Goal: Transaction & Acquisition: Purchase product/service

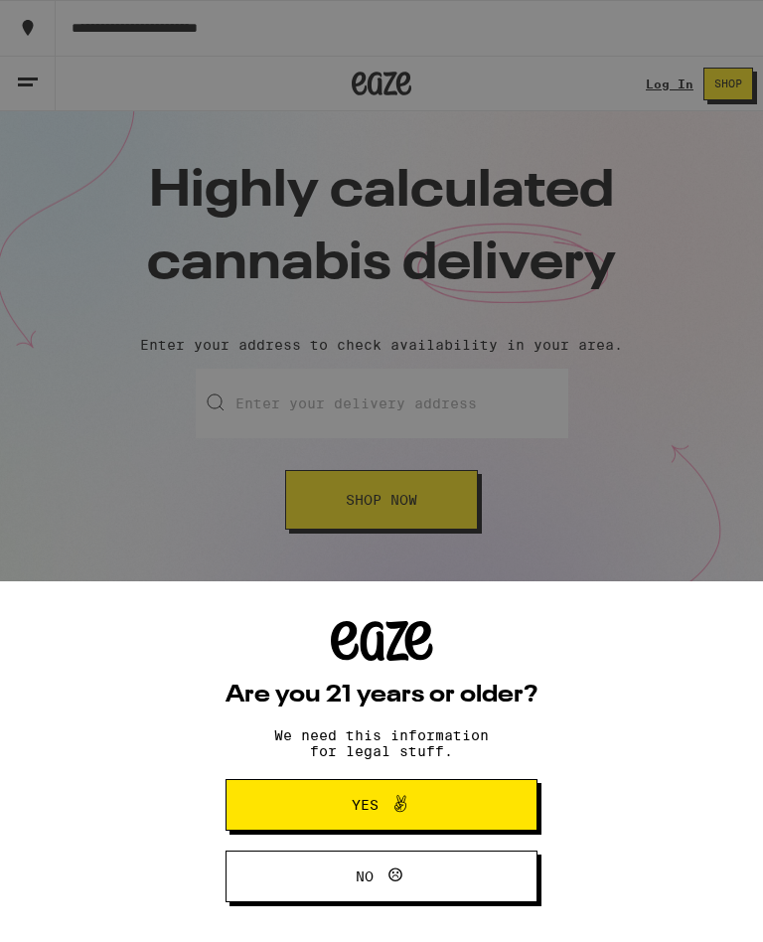
click at [395, 796] on icon at bounding box center [400, 804] width 24 height 24
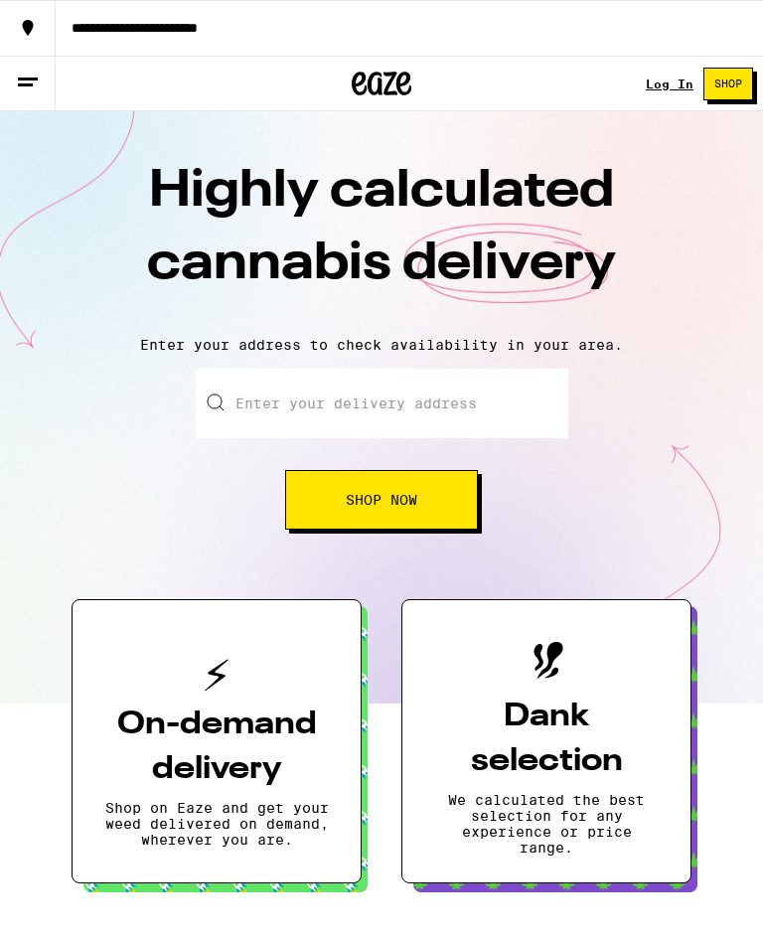
click at [344, 414] on input "Enter your delivery address" at bounding box center [382, 404] width 373 height 70
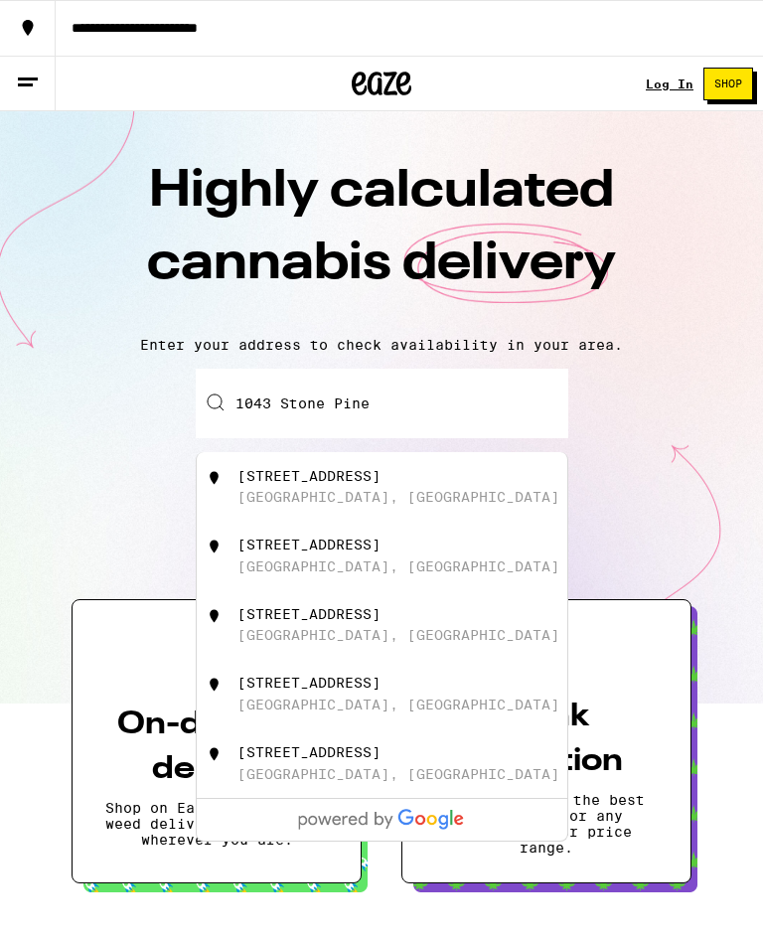
click at [383, 494] on div "[STREET_ADDRESS]" at bounding box center [414, 487] width 355 height 38
type input "[STREET_ADDRESS]"
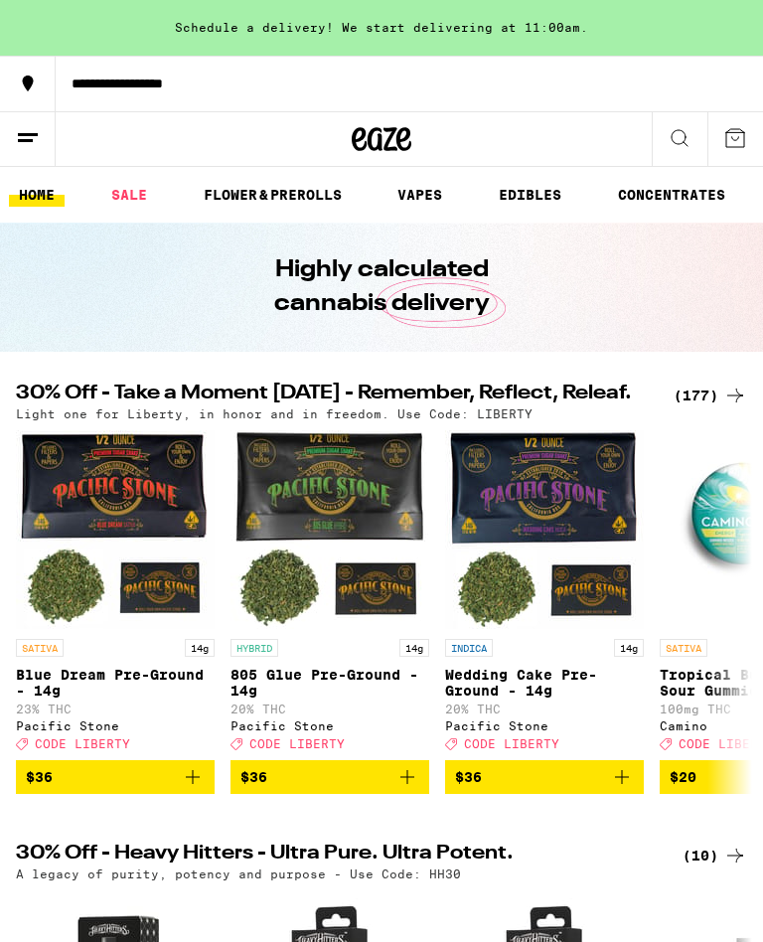
click at [696, 399] on div "(177)" at bounding box center [711, 396] width 74 height 24
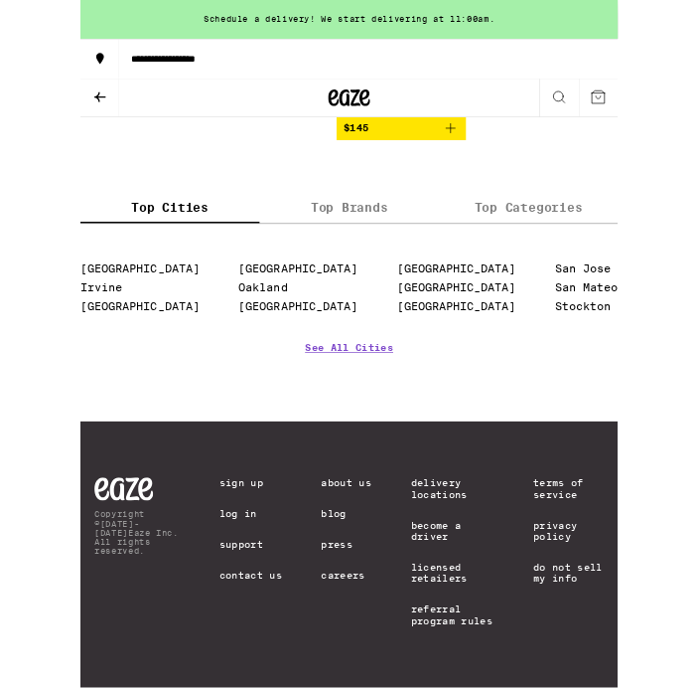
scroll to position [22860, 0]
